Goal: Check status: Check status

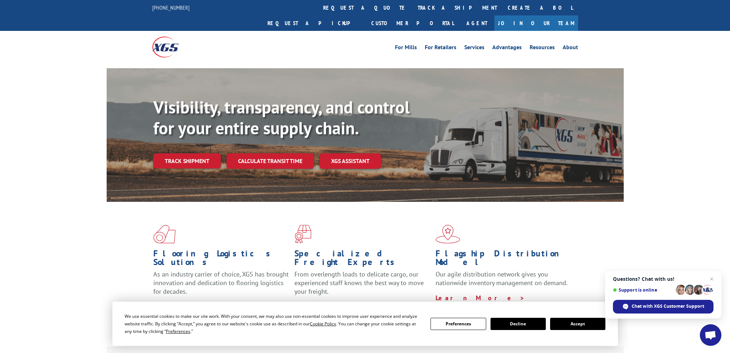
click at [573, 319] on button "Accept" at bounding box center [577, 324] width 55 height 12
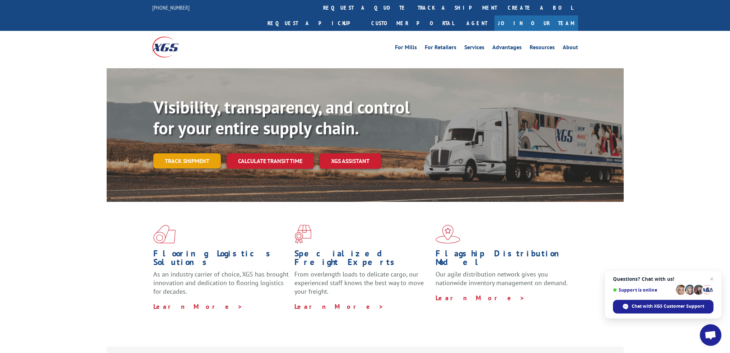
click at [177, 153] on link "Track shipment" at bounding box center [186, 160] width 67 height 15
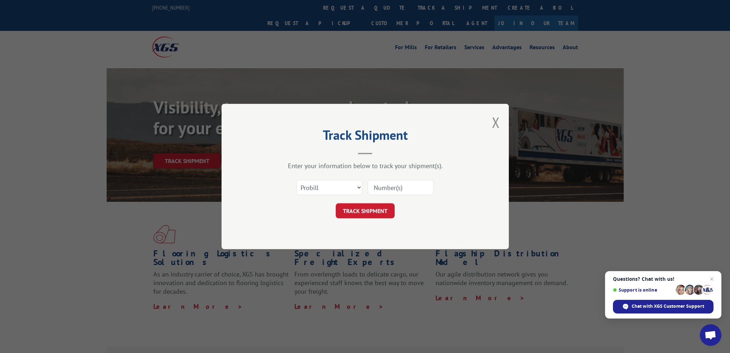
click at [379, 185] on input at bounding box center [401, 187] width 66 height 15
paste input "17636755"
type input "17636755"
click at [358, 207] on button "TRACK SHIPMENT" at bounding box center [365, 210] width 59 height 15
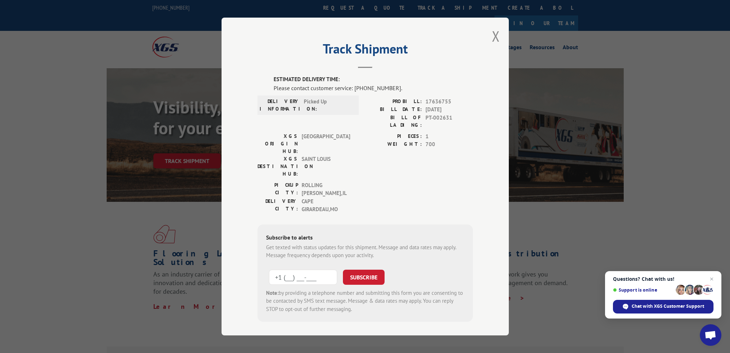
click at [281, 270] on input "+1 (___) ___-____" at bounding box center [303, 277] width 68 height 15
type input "[PHONE_NUMBER]"
click at [369, 270] on button "SUBSCRIBE" at bounding box center [364, 277] width 42 height 15
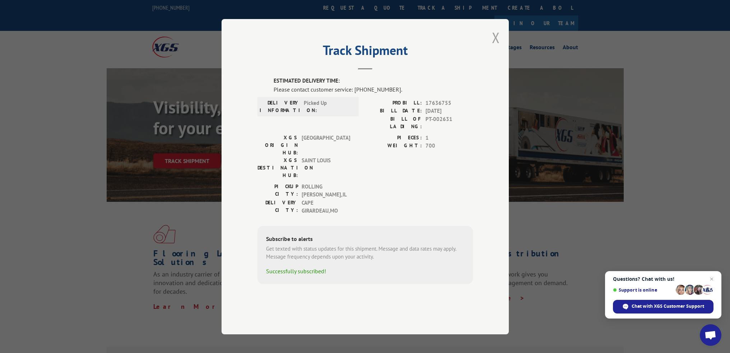
click at [495, 47] on button "Close modal" at bounding box center [496, 37] width 8 height 19
